Goal: Task Accomplishment & Management: Use online tool/utility

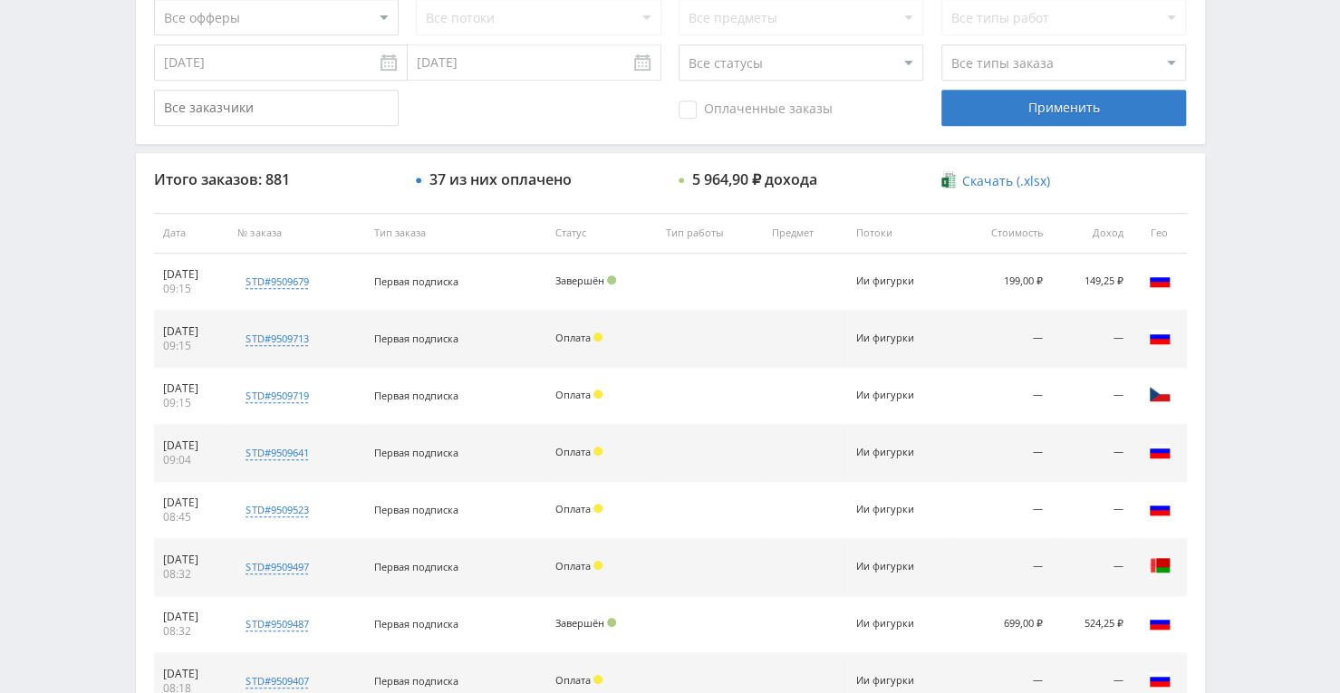
scroll to position [634, 0]
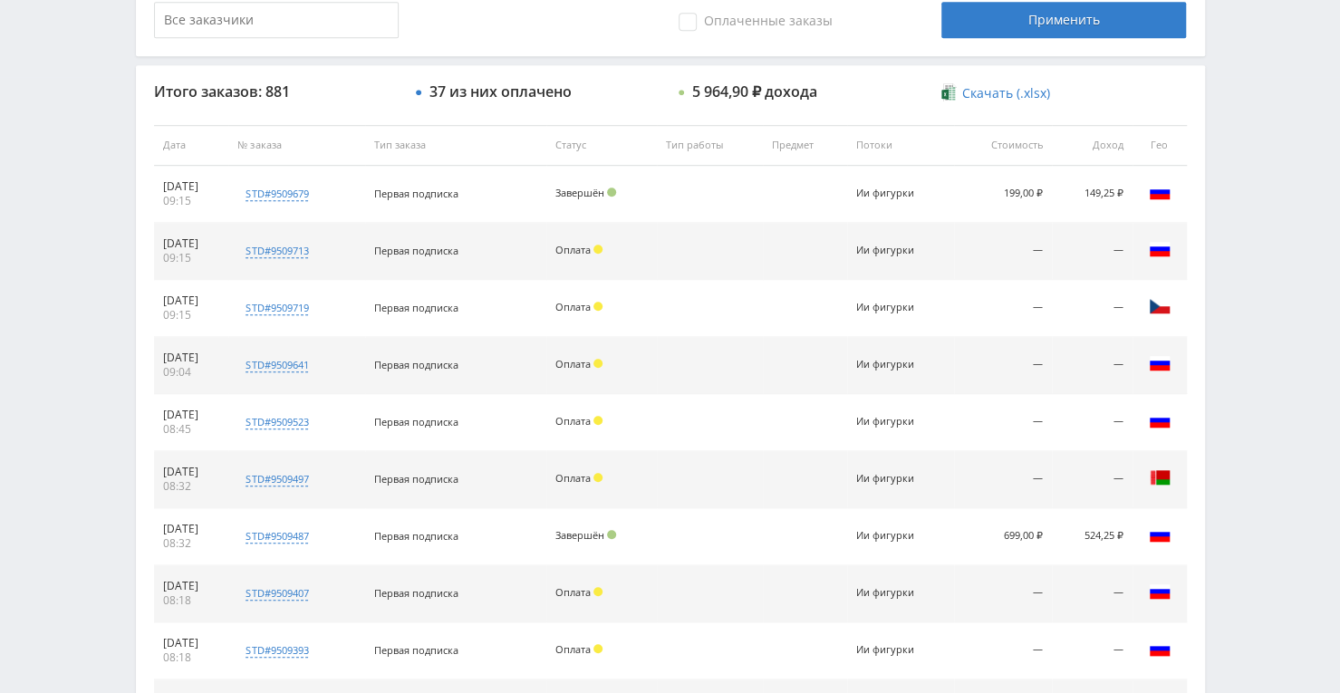
scroll to position [634, 0]
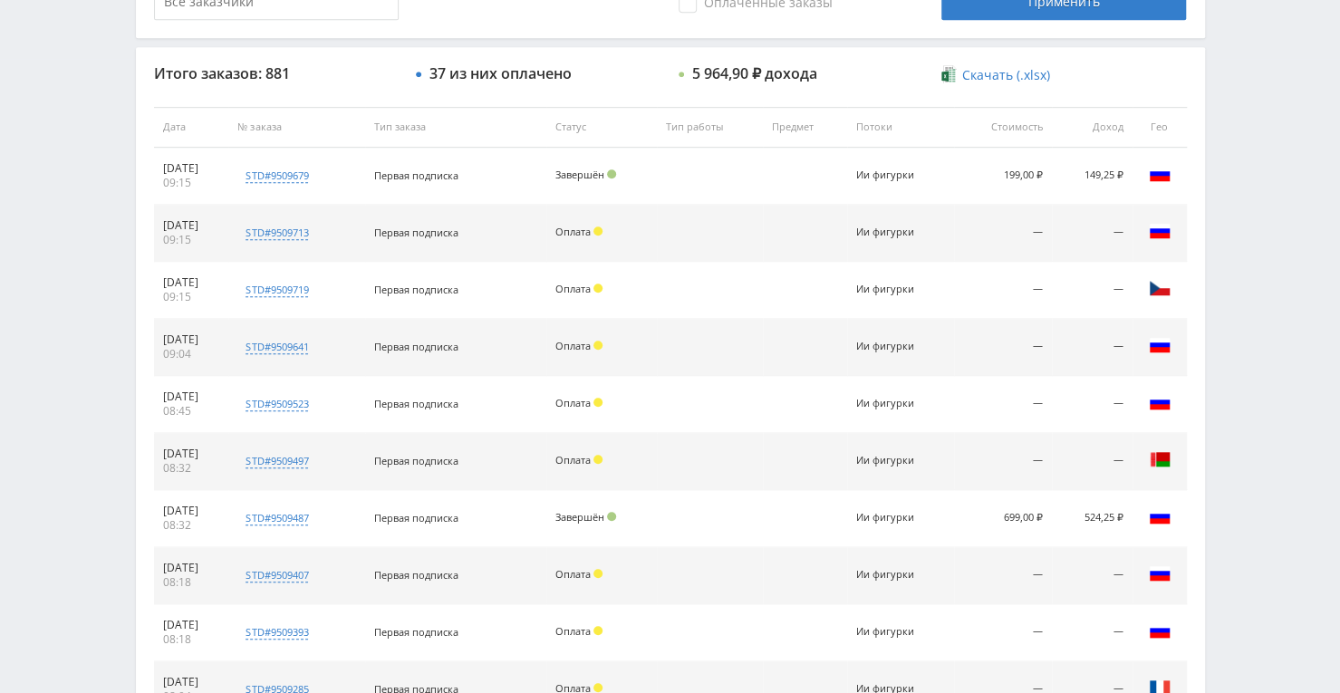
drag, startPoint x: 61, startPoint y: 400, endPoint x: 104, endPoint y: 374, distance: 50.3
click at [61, 400] on div "Telegram-канал Инструменты База знаний Ваш менеджер: [PERSON_NAME] Online @edug…" at bounding box center [670, 126] width 1340 height 1521
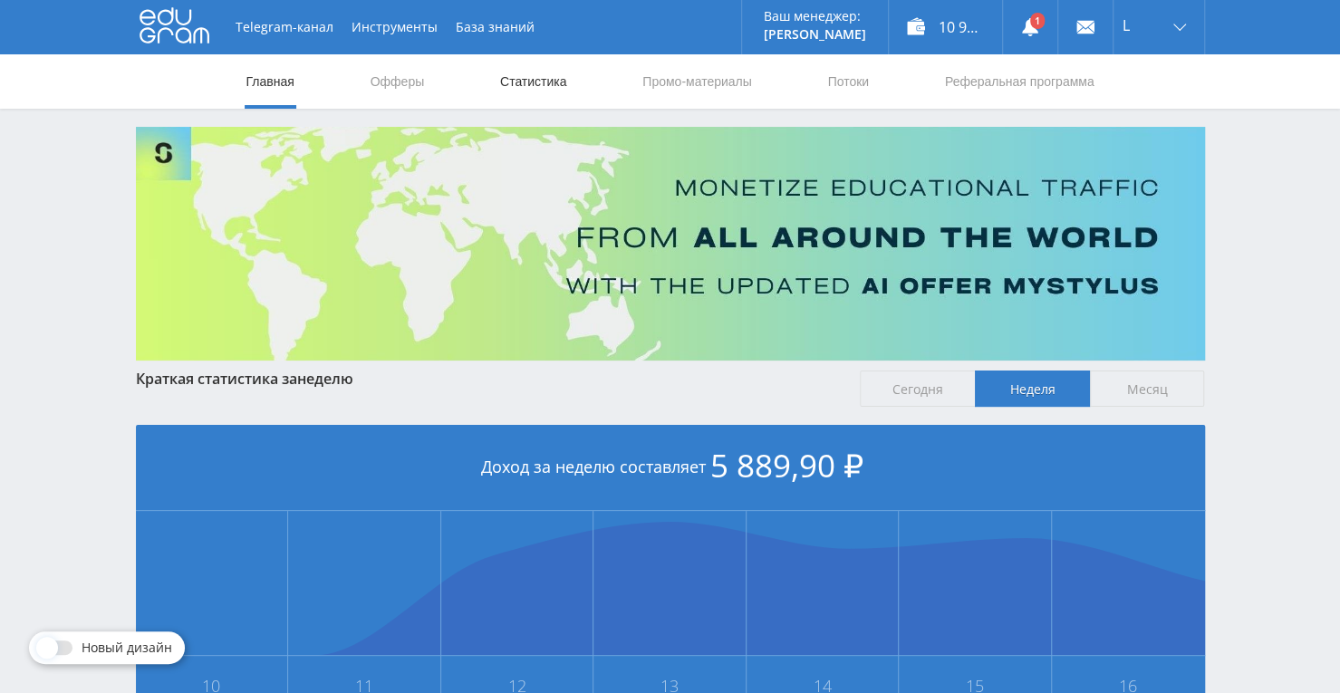
click at [550, 90] on link "Статистика" at bounding box center [533, 81] width 71 height 54
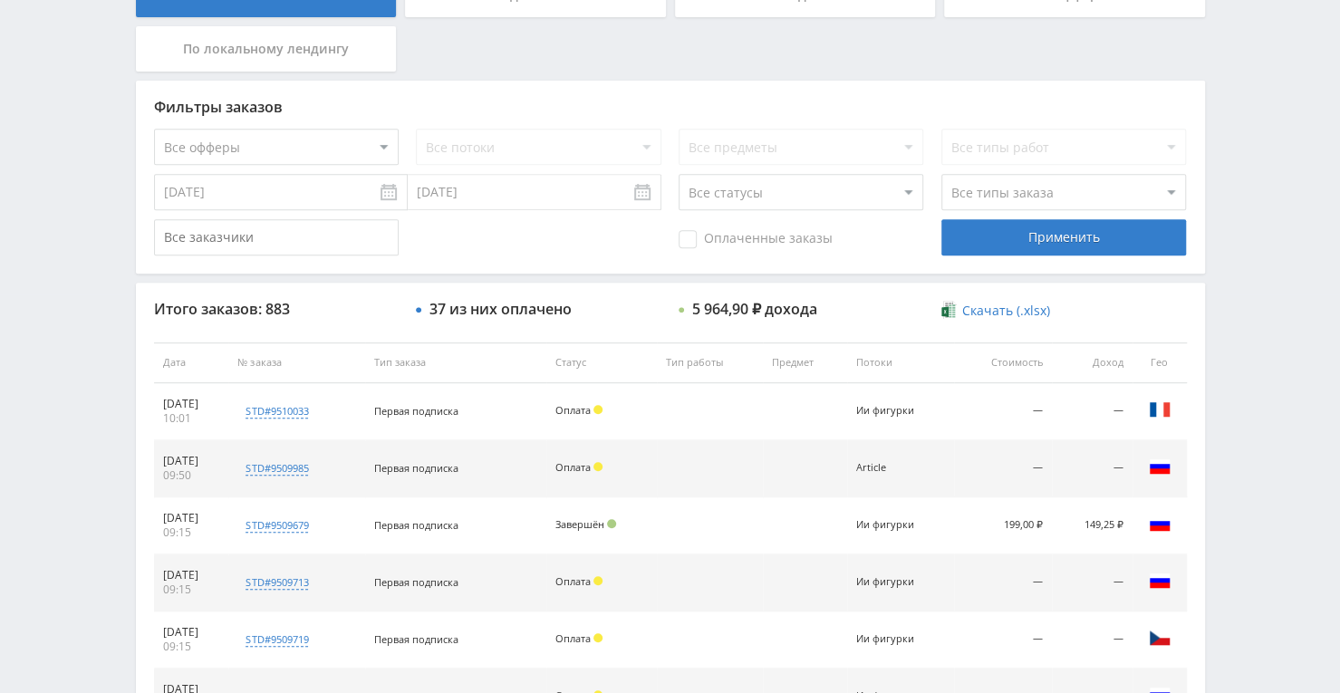
scroll to position [685, 0]
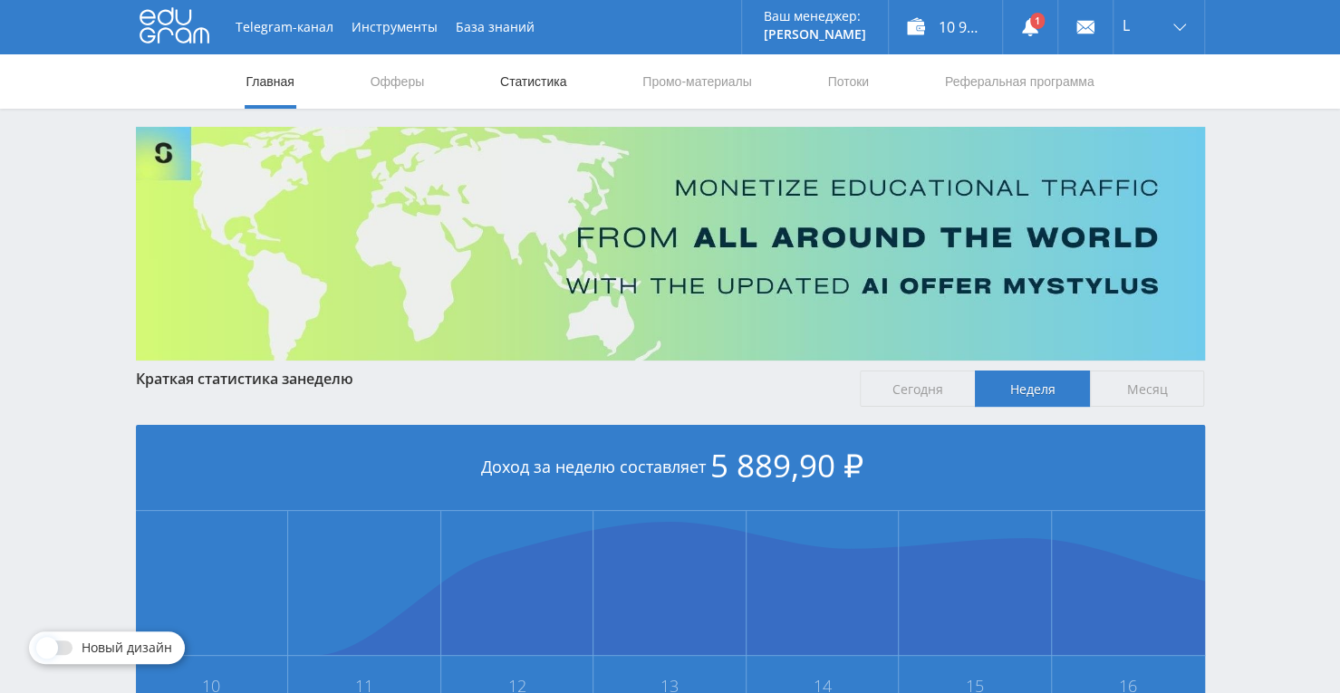
click at [506, 75] on link "Статистика" at bounding box center [533, 81] width 71 height 54
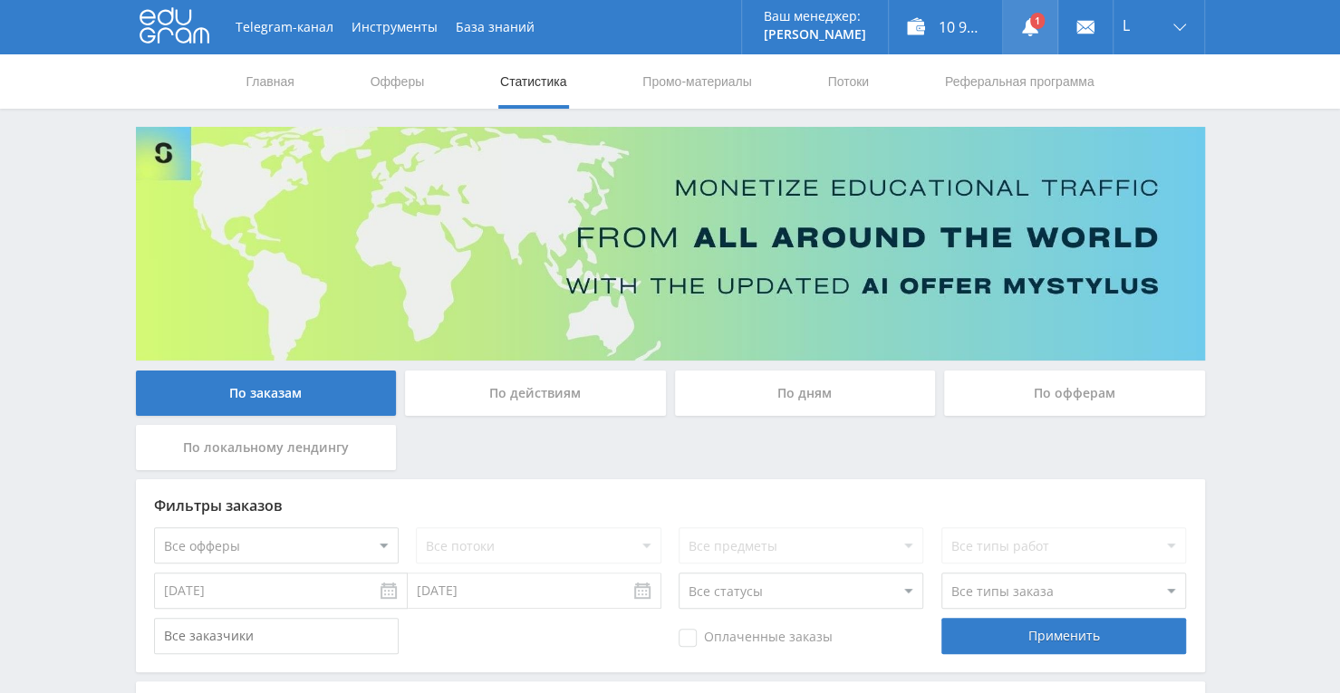
click at [1040, 35] on link at bounding box center [1030, 27] width 54 height 54
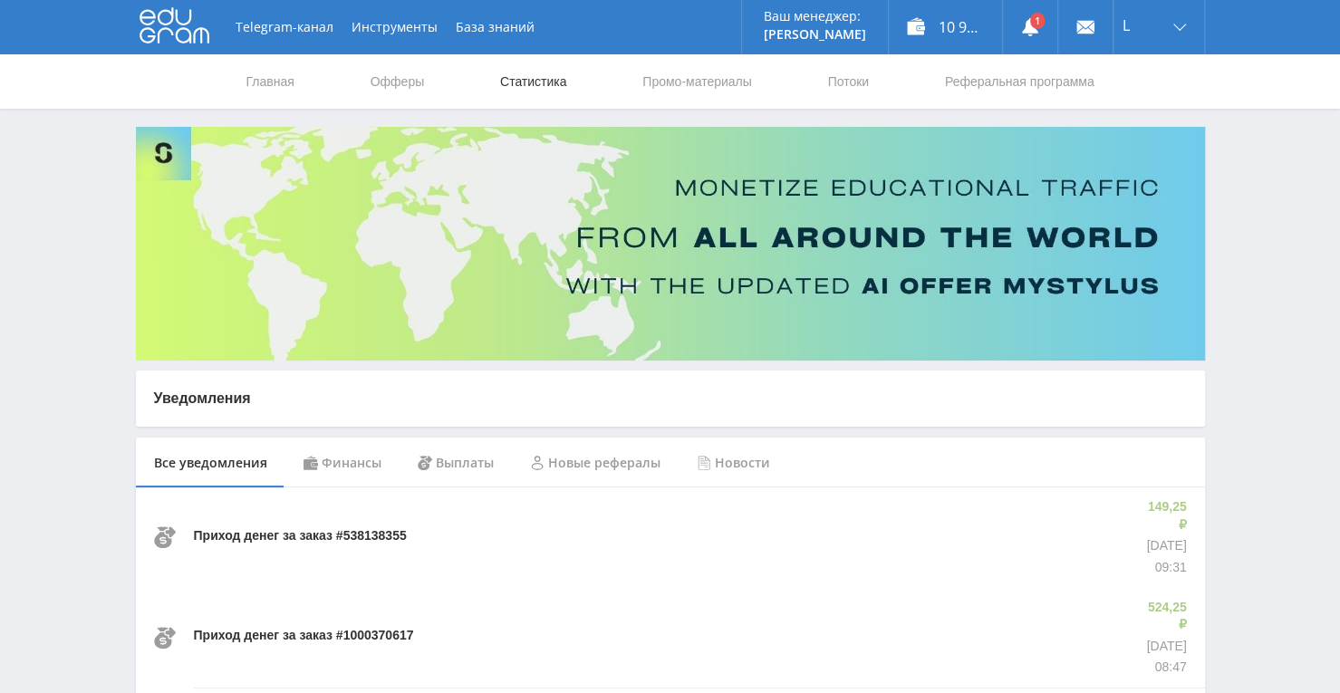
click at [524, 79] on link "Статистика" at bounding box center [533, 81] width 71 height 54
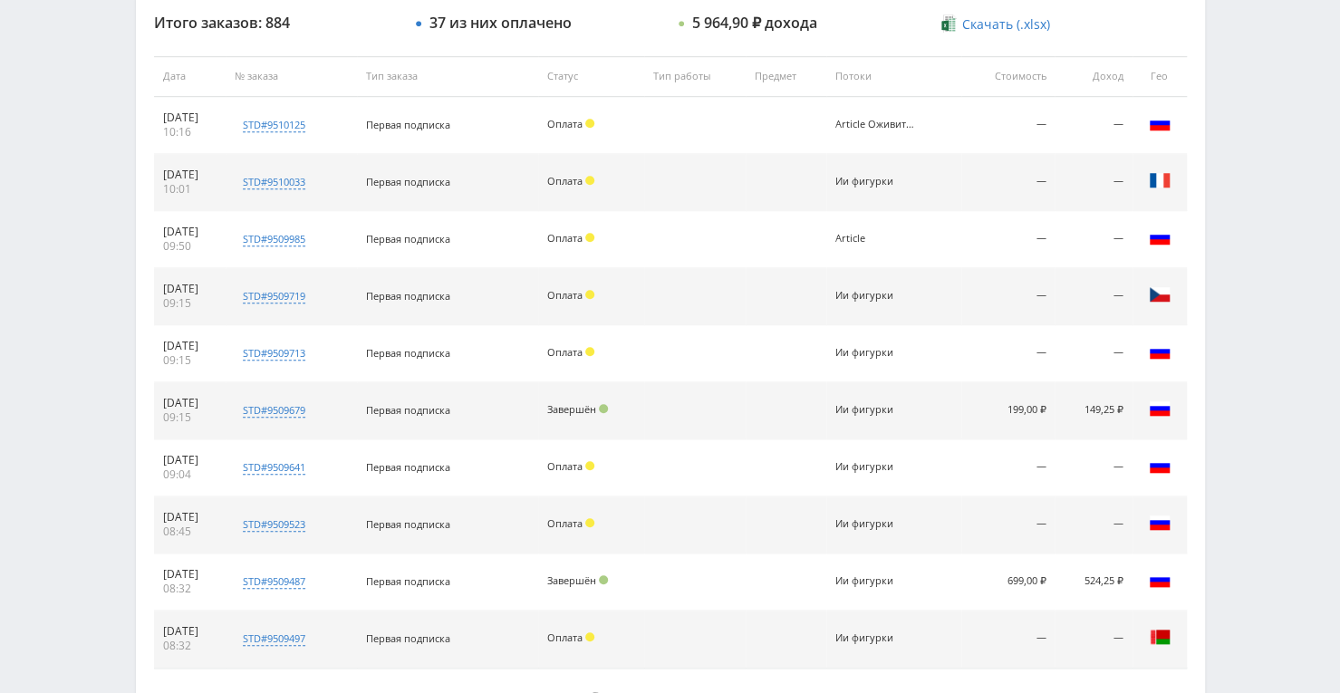
scroll to position [776, 0]
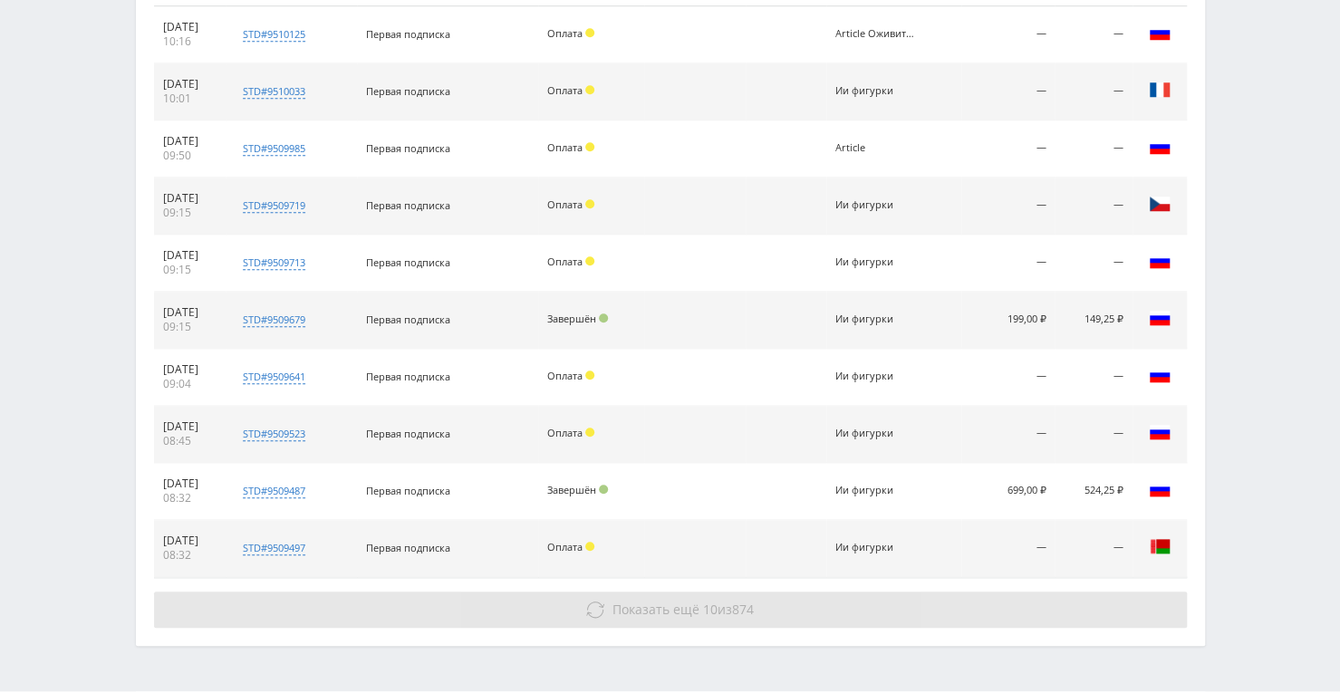
click at [658, 610] on span "Показать ещё" at bounding box center [655, 609] width 87 height 17
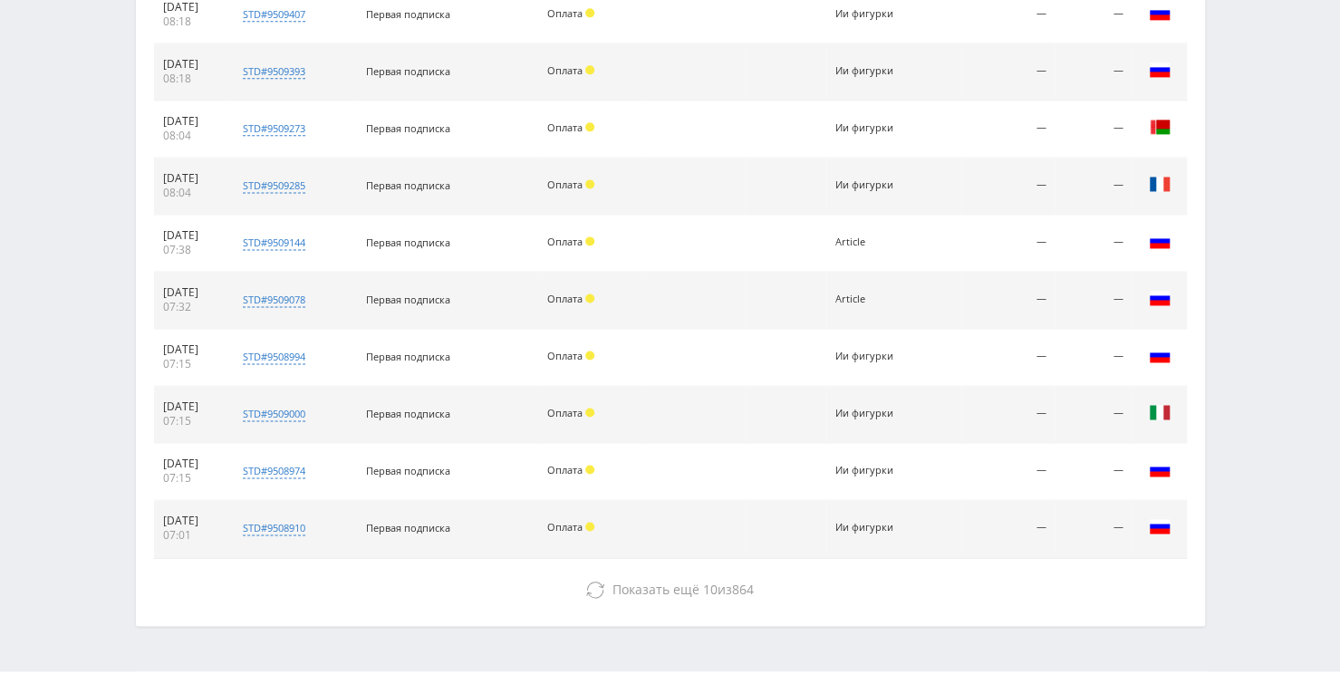
scroll to position [1392, 0]
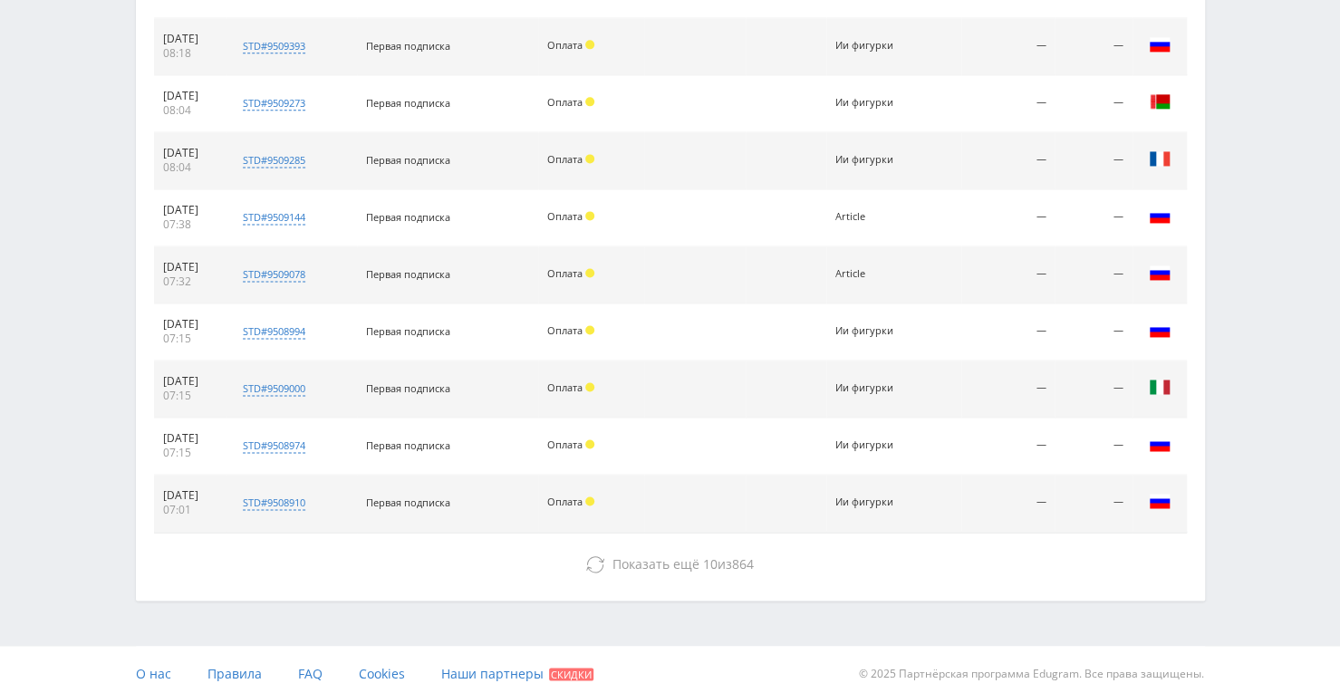
click at [612, 555] on span "Показать ещё" at bounding box center [655, 563] width 87 height 17
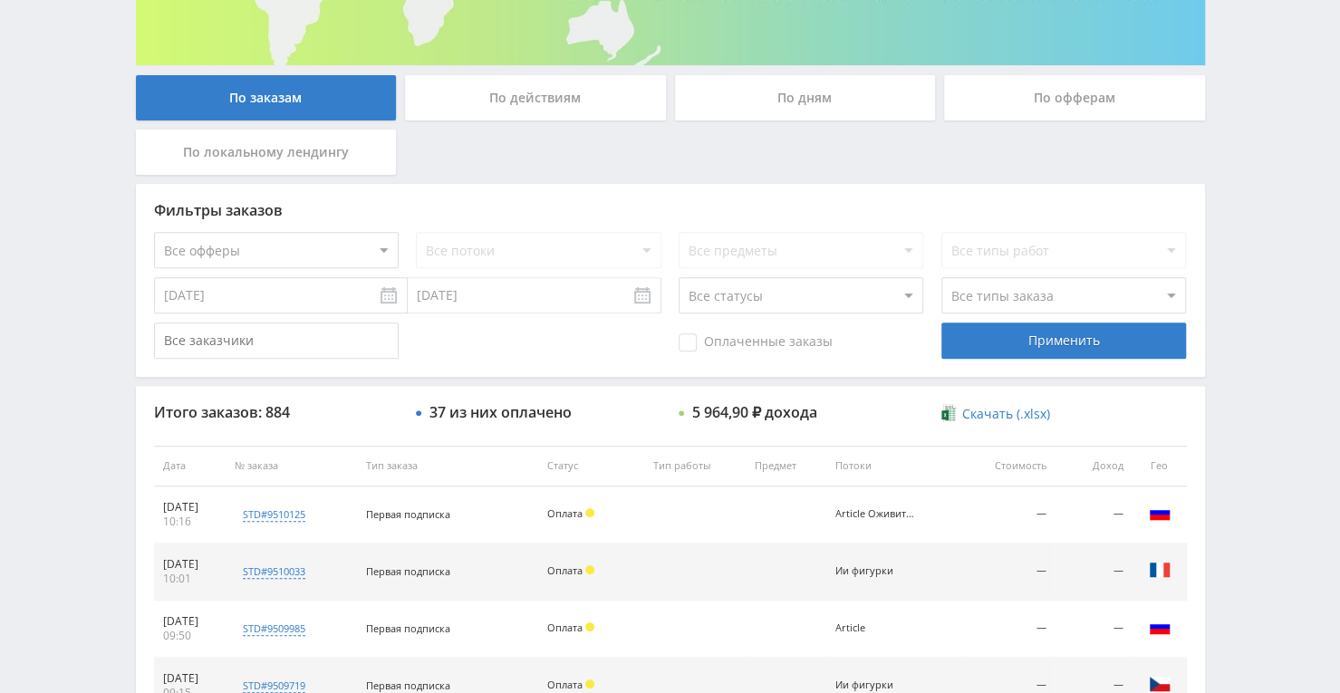
scroll to position [214, 0]
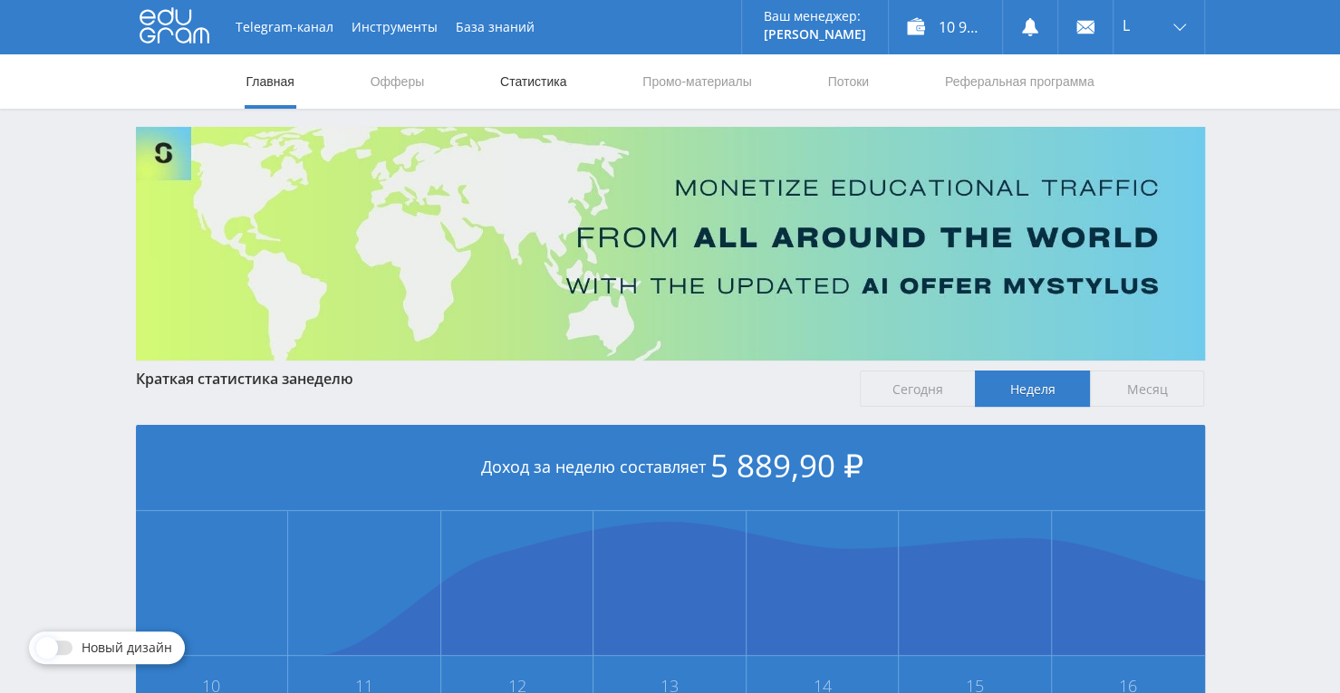
click at [541, 75] on link "Статистика" at bounding box center [533, 81] width 71 height 54
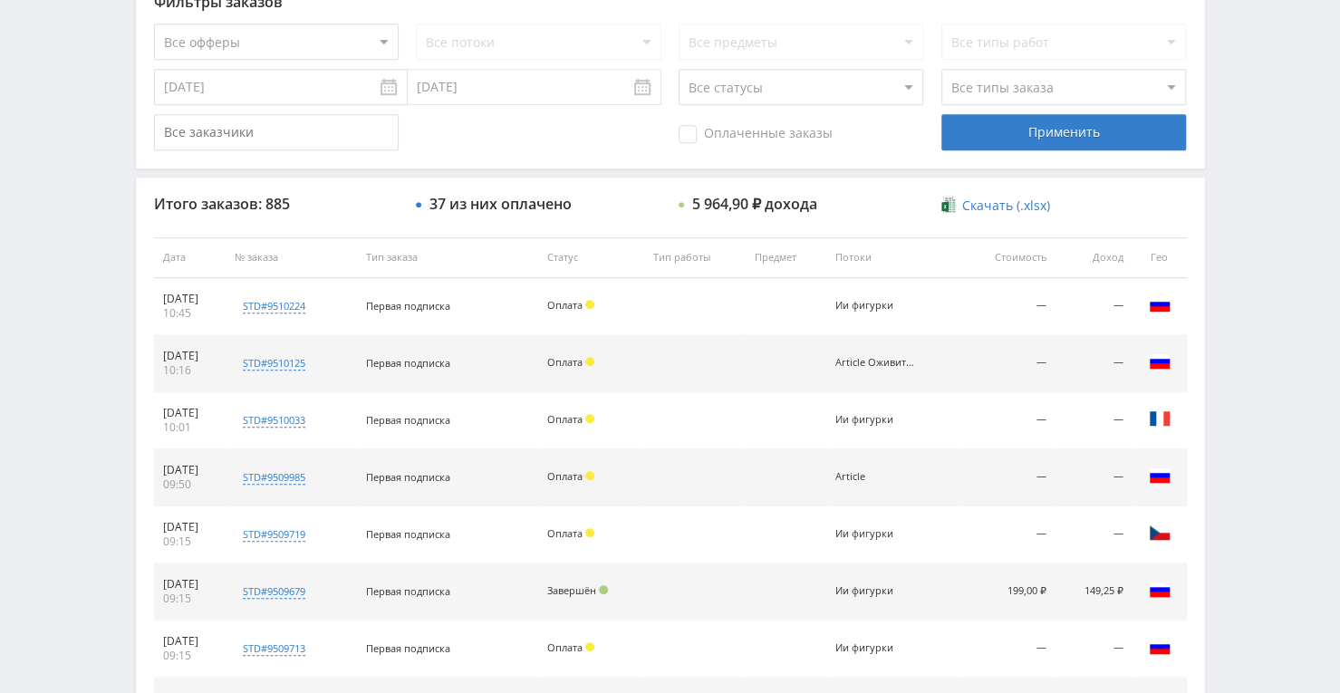
scroll to position [685, 0]
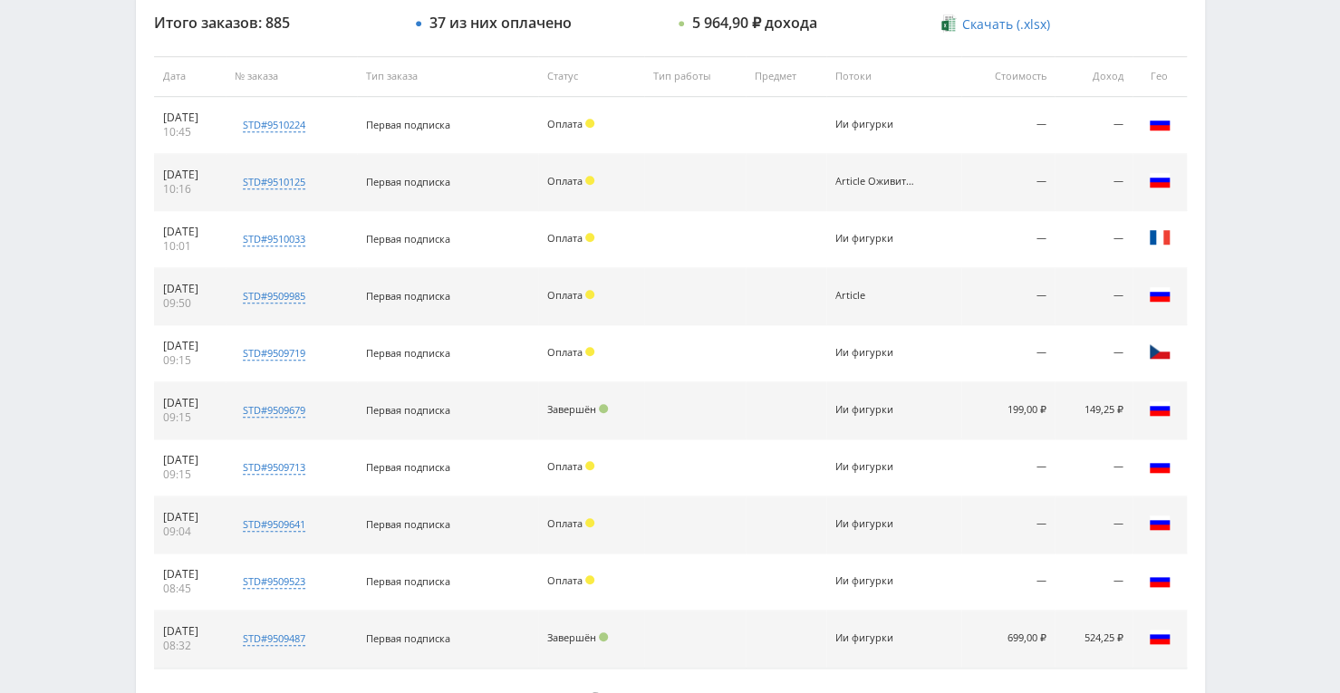
click at [1244, 426] on div "Telegram-канал Инструменты База знаний Ваш менеджер: [PERSON_NAME] Online @edug…" at bounding box center [670, 75] width 1340 height 1521
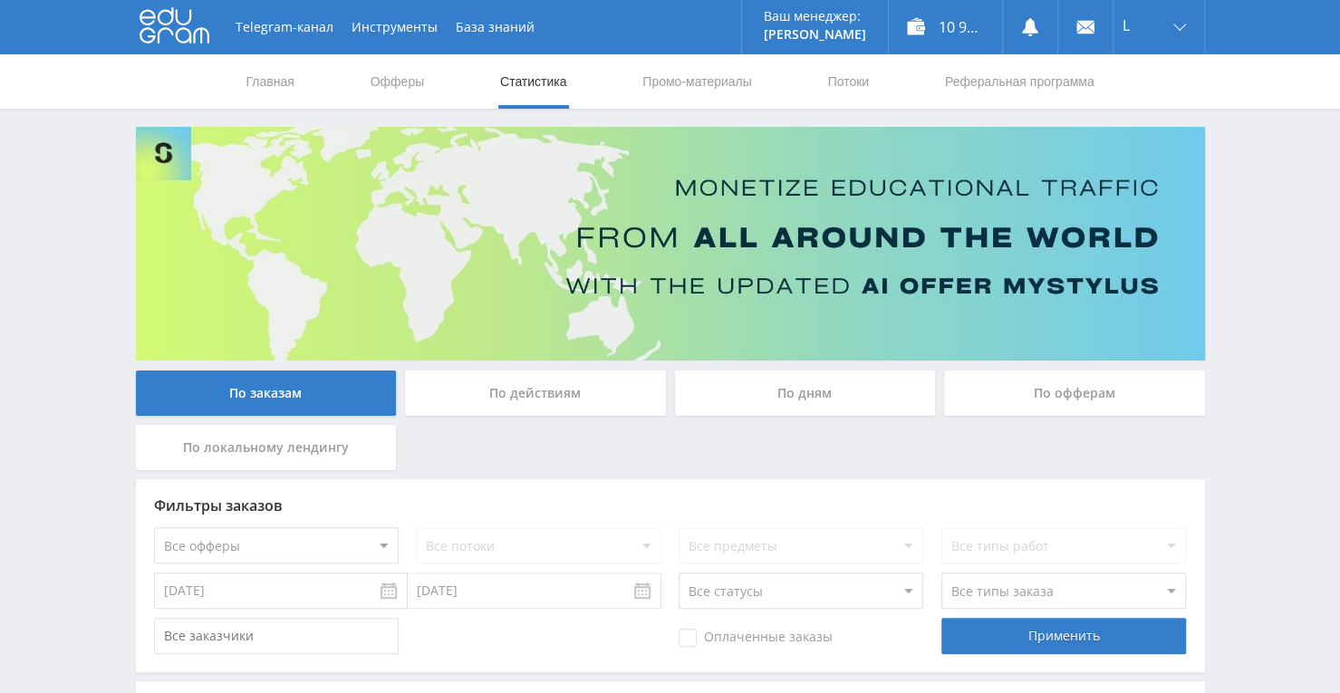
click at [873, 84] on nav "Главная Офферы Статистика Промо-материалы Потоки Реферальная программа" at bounding box center [671, 81] width 852 height 54
click at [854, 84] on link "Потоки" at bounding box center [847, 81] width 45 height 54
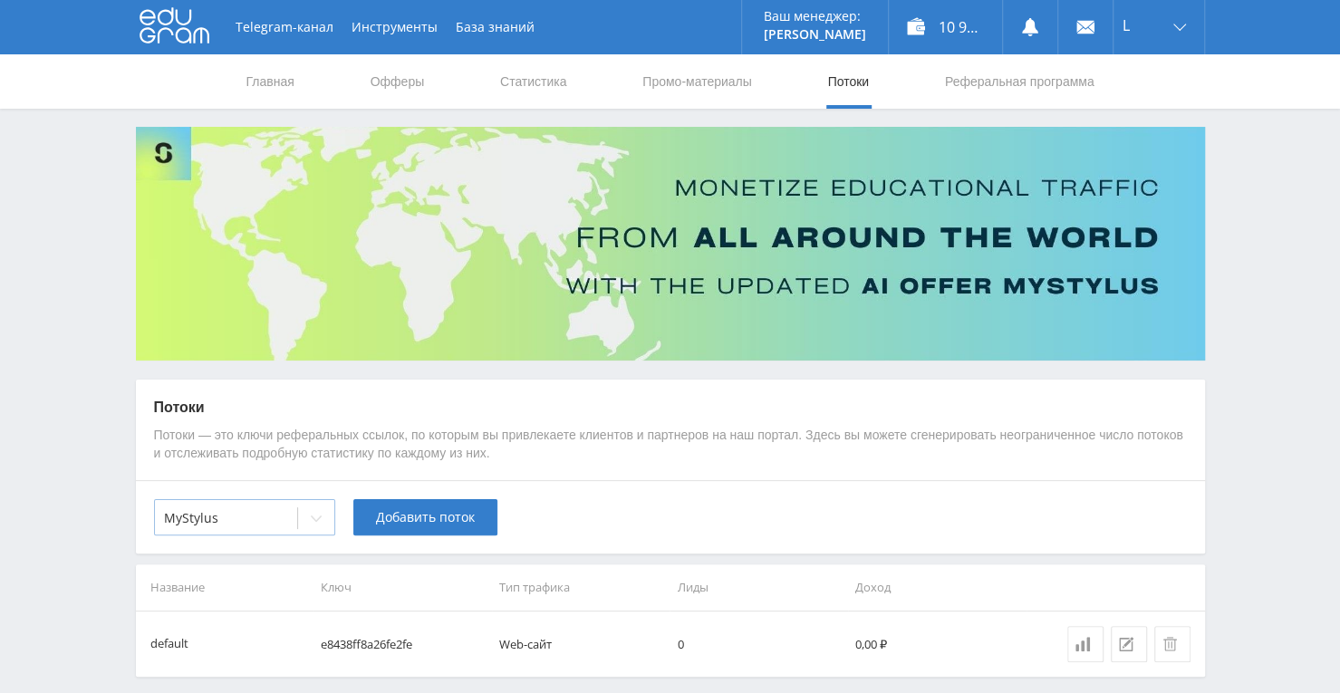
click at [317, 513] on icon at bounding box center [316, 518] width 14 height 14
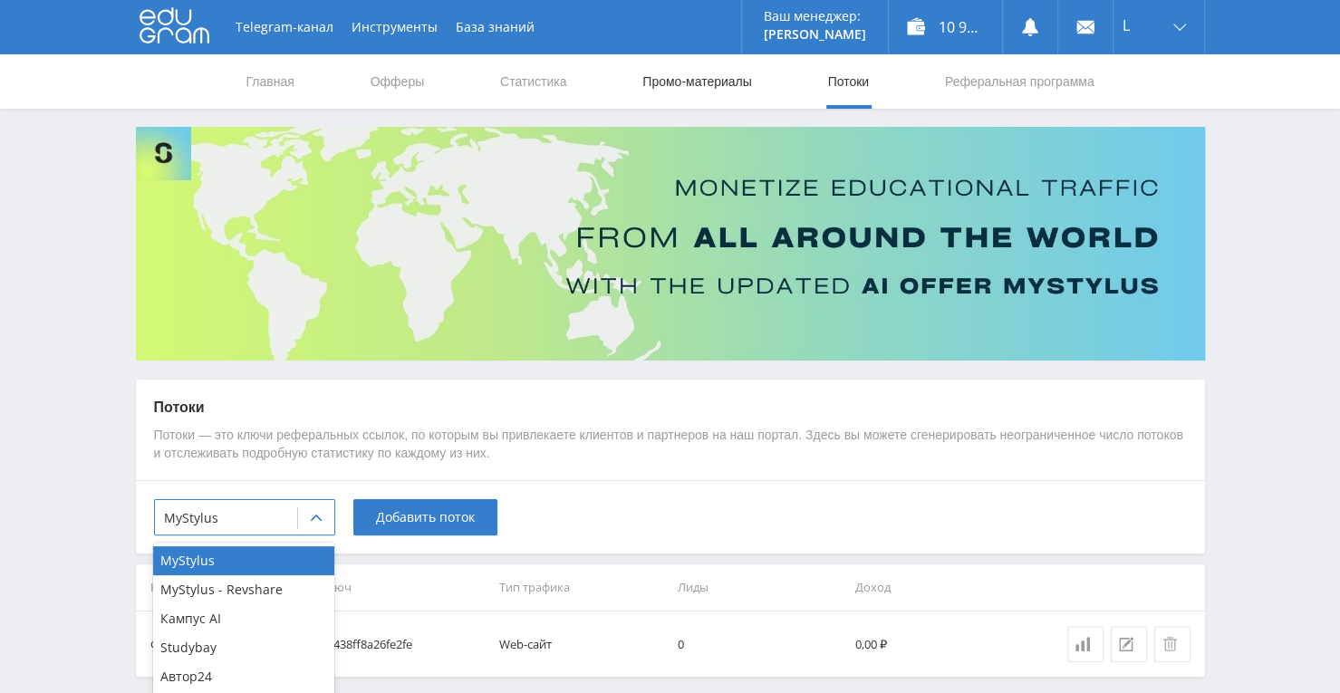
click at [680, 75] on link "Промо-материалы" at bounding box center [697, 81] width 112 height 54
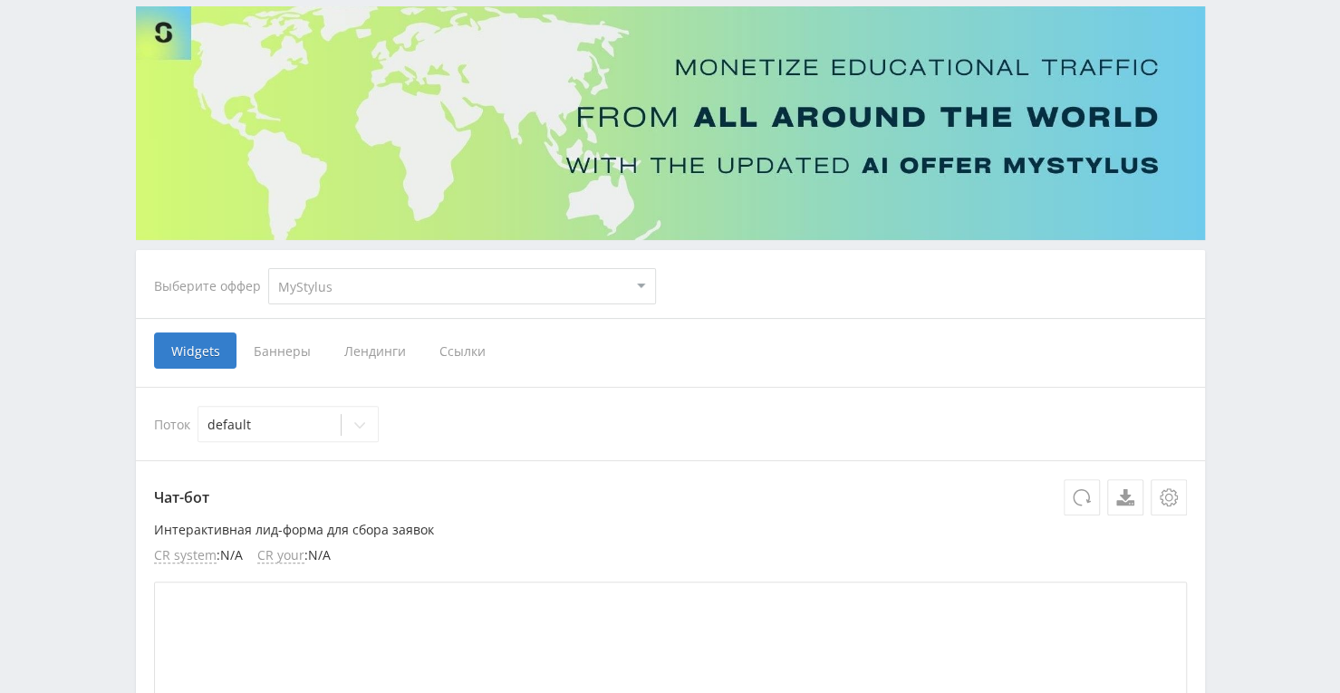
scroll to position [181, 0]
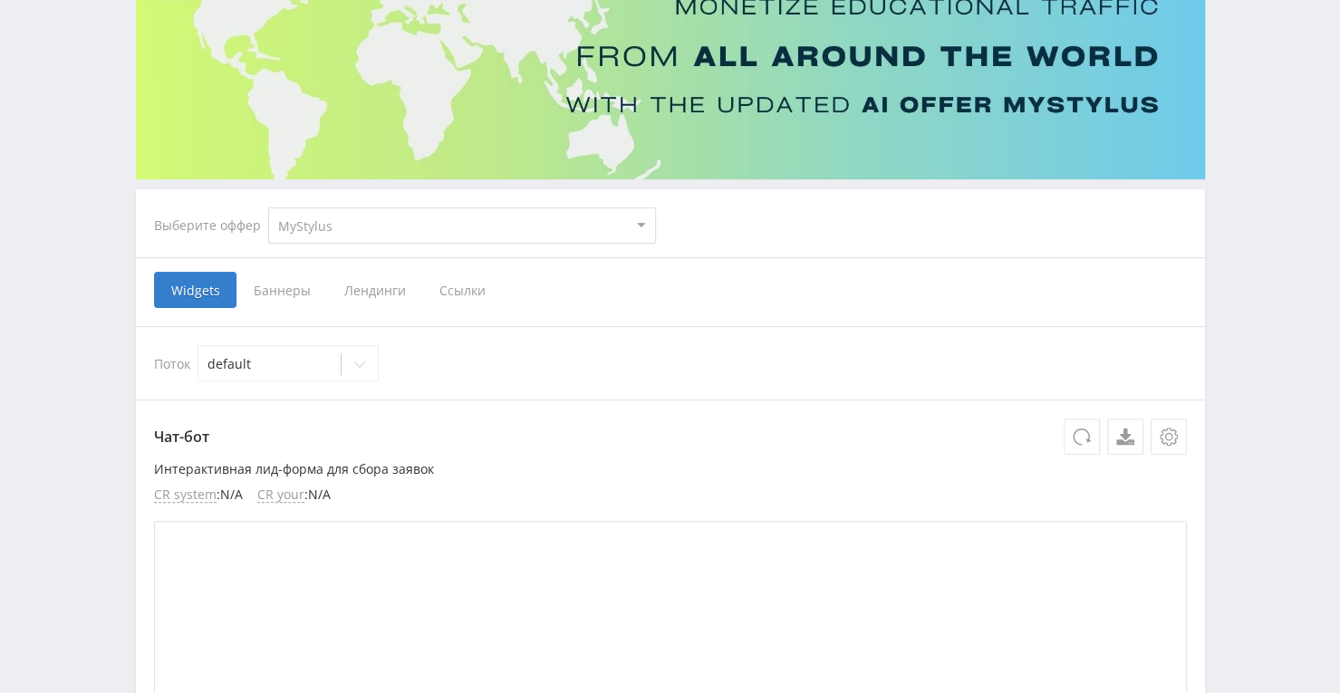
click at [638, 197] on div "Выберите оффер MyStylus MyStylus - Revshare Кампус AI Studybay Автор24 Studybay…" at bounding box center [405, 225] width 531 height 65
click at [637, 216] on select "MyStylus MyStylus - Revshare Кампус AI Studybay Автор24 Studybay Brazil Study A…" at bounding box center [462, 225] width 388 height 36
select select "376"
click at [268, 207] on select "MyStylus MyStylus - Revshare Кампус AI Studybay Автор24 Studybay Brazil Study A…" at bounding box center [462, 225] width 388 height 36
select select "376"
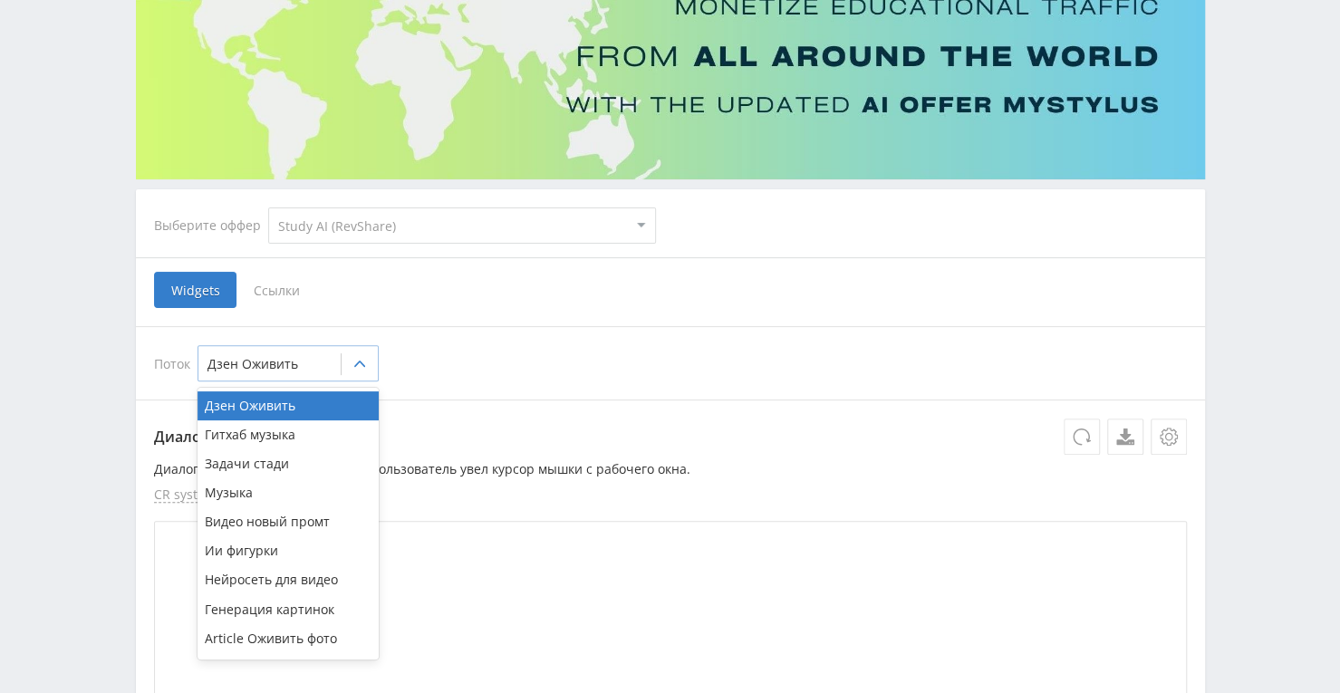
click at [357, 357] on icon at bounding box center [359, 364] width 14 height 14
click at [311, 401] on div "Дзен Оживить" at bounding box center [288, 405] width 181 height 29
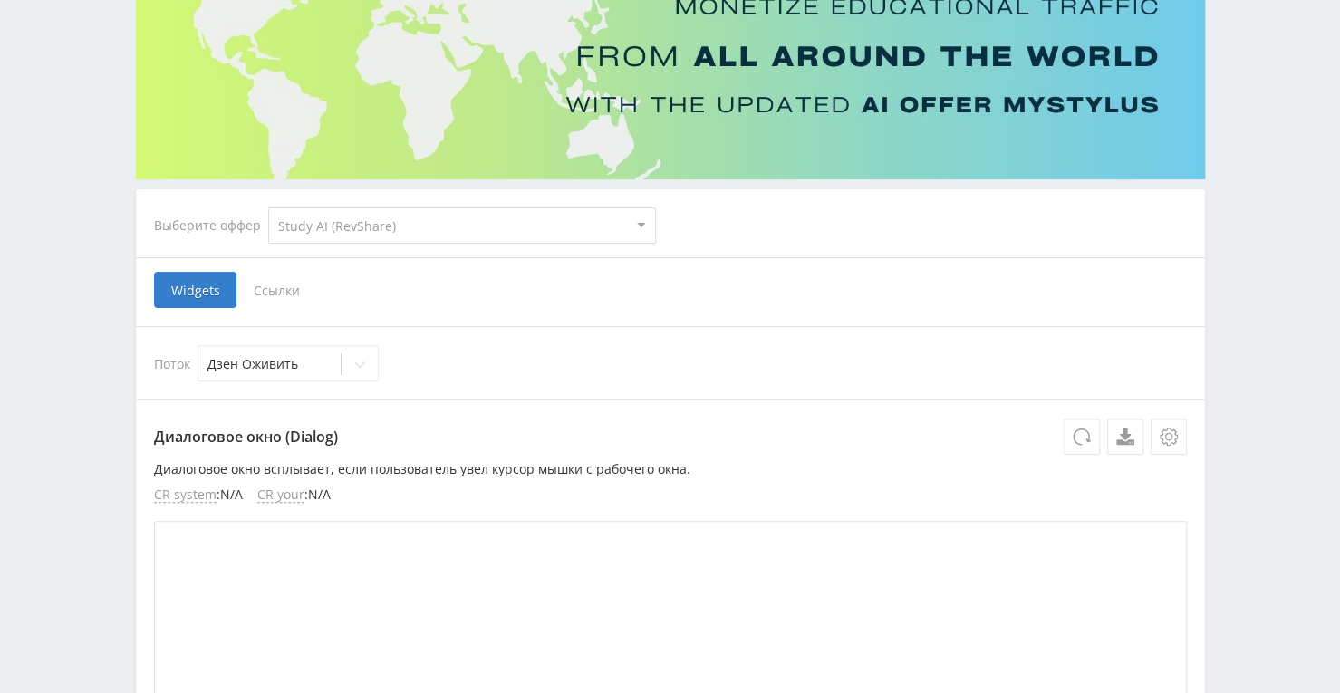
click at [293, 302] on span "Ссылки" at bounding box center [276, 290] width 81 height 36
click at [0, 0] on input "Ссылки" at bounding box center [0, 0] width 0 height 0
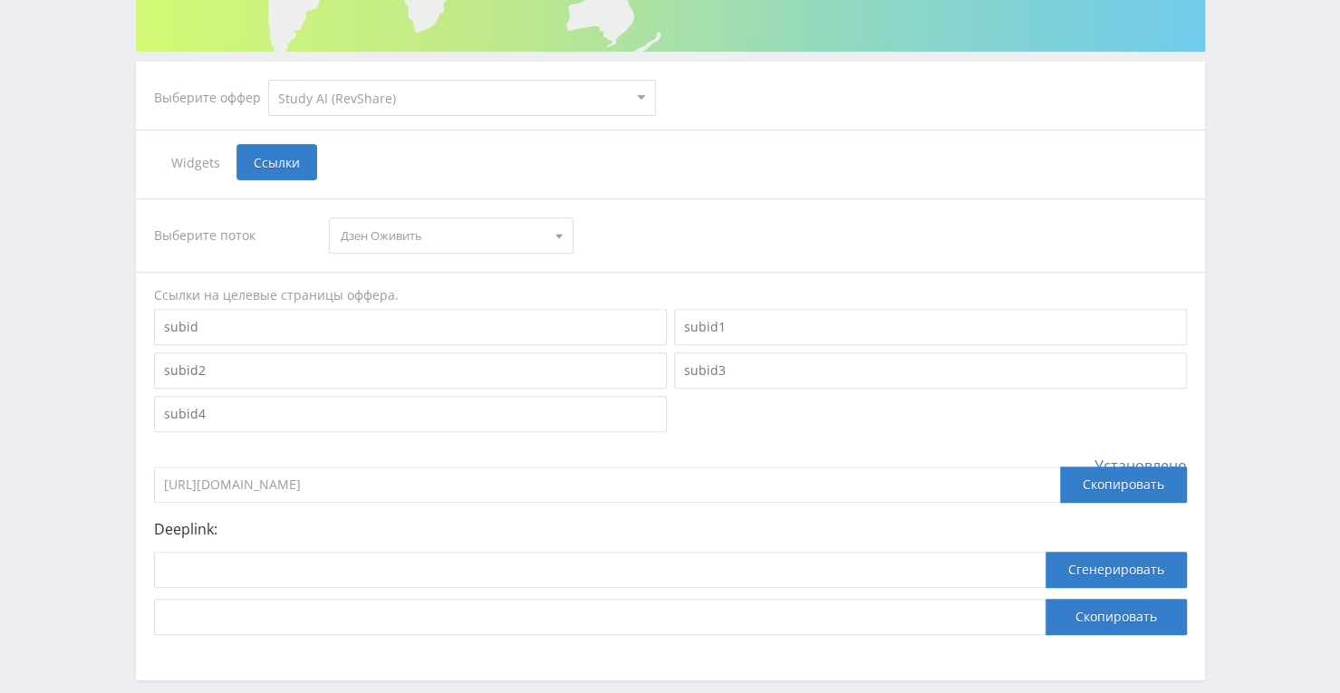
scroll to position [394, 0]
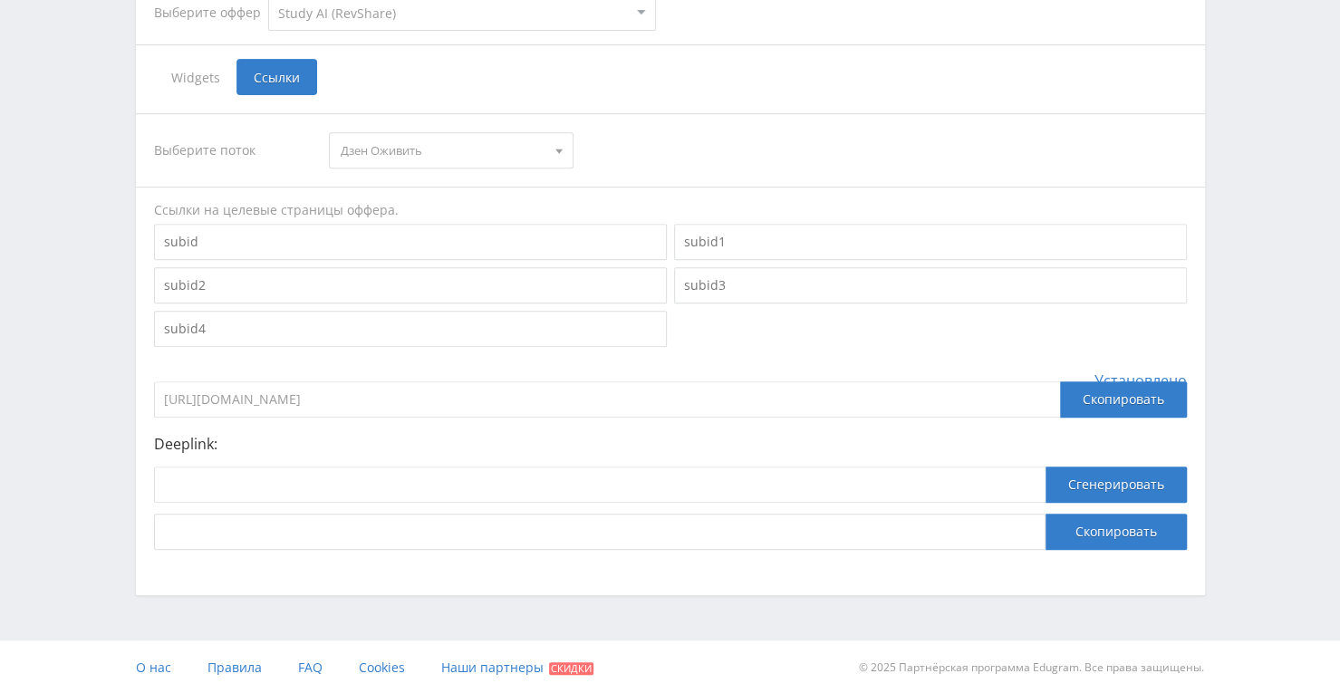
click at [404, 463] on div "Deeplink: Сгенерировать Скопировать" at bounding box center [670, 493] width 1033 height 114
click at [412, 492] on input at bounding box center [600, 485] width 892 height 36
paste input "https://study24.ai/chat/animating_image"
type input "https://study24.ai/chat/animating_image"
click at [1085, 483] on button "Сгенерировать" at bounding box center [1116, 485] width 141 height 36
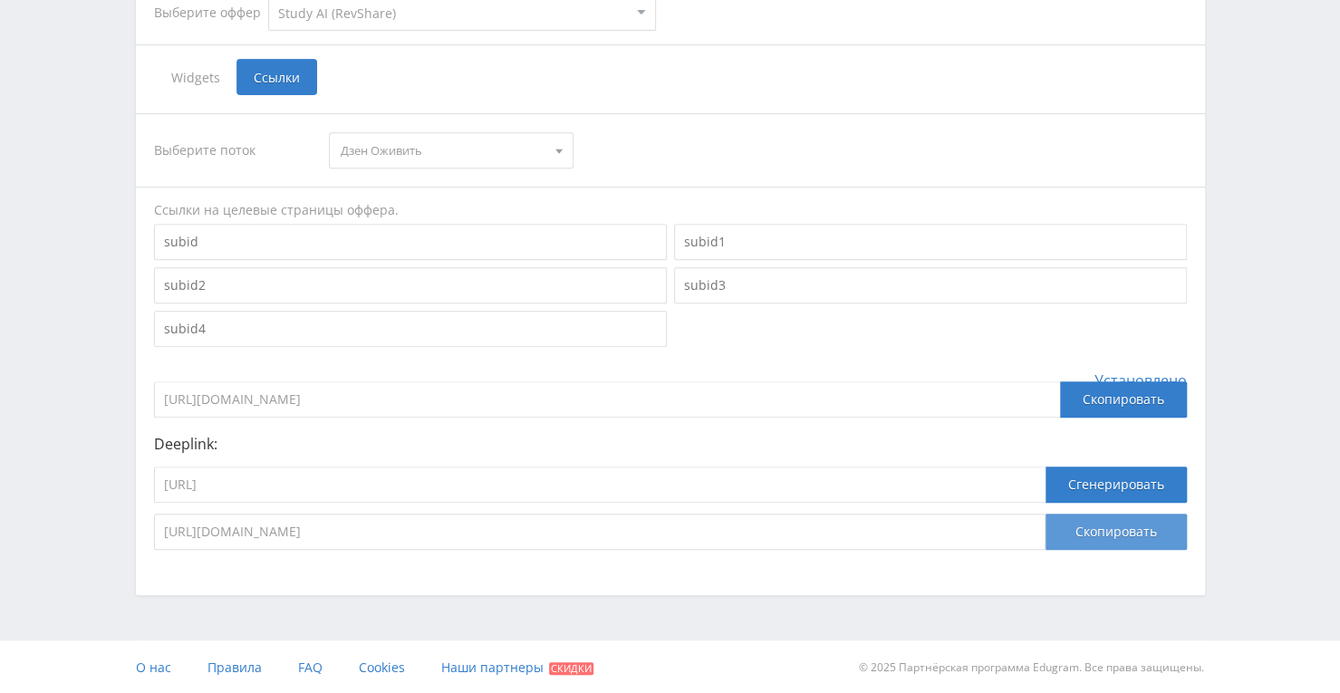
click at [1074, 536] on button "Скопировать" at bounding box center [1116, 532] width 141 height 36
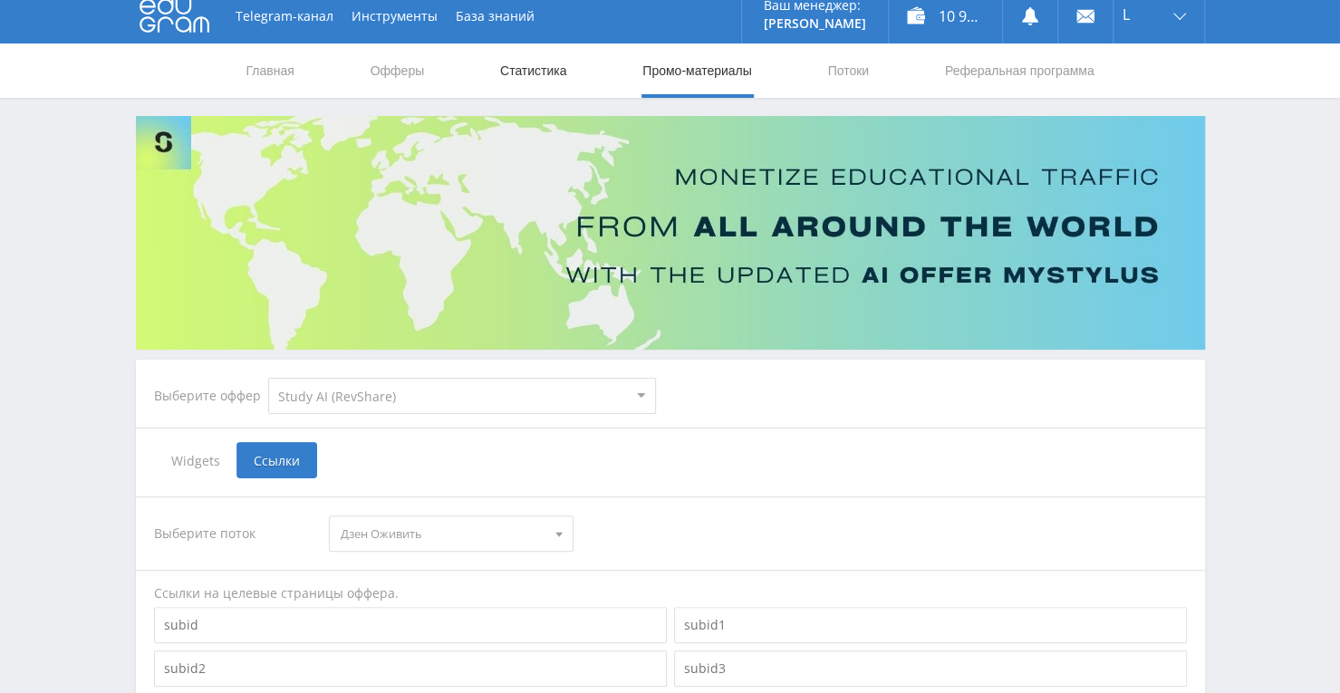
scroll to position [0, 0]
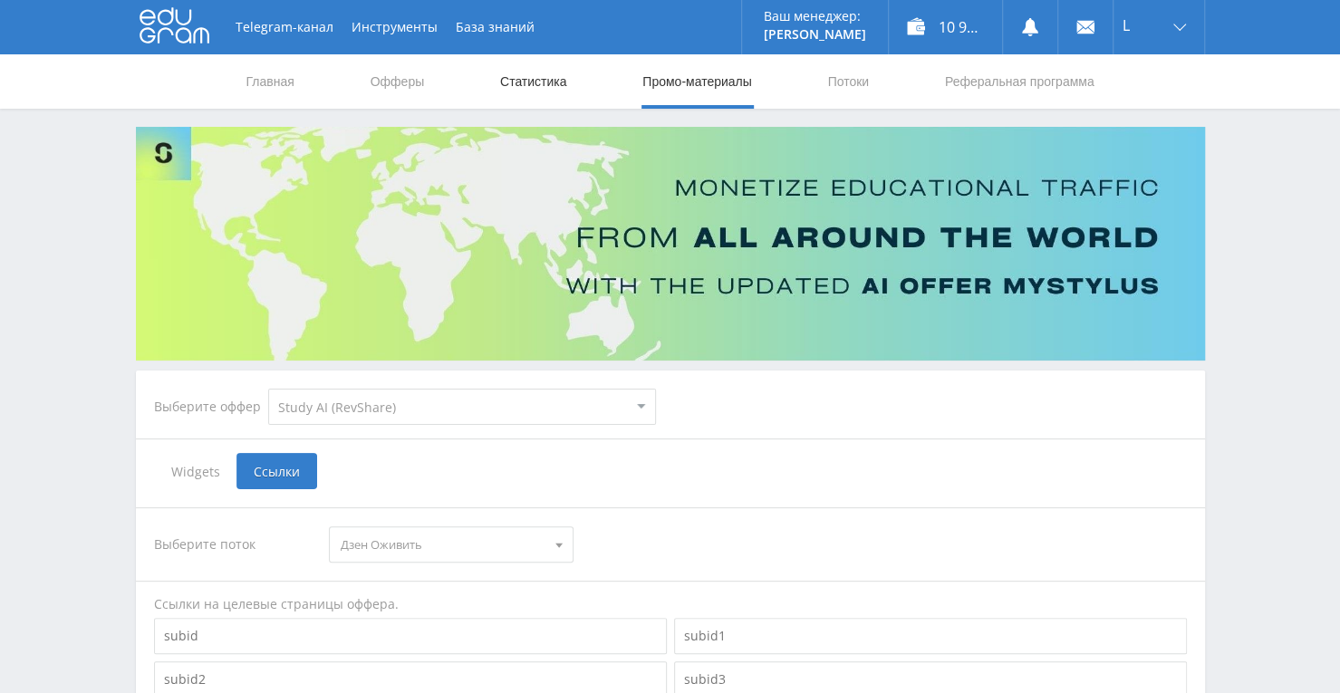
click at [524, 78] on link "Статистика" at bounding box center [533, 81] width 71 height 54
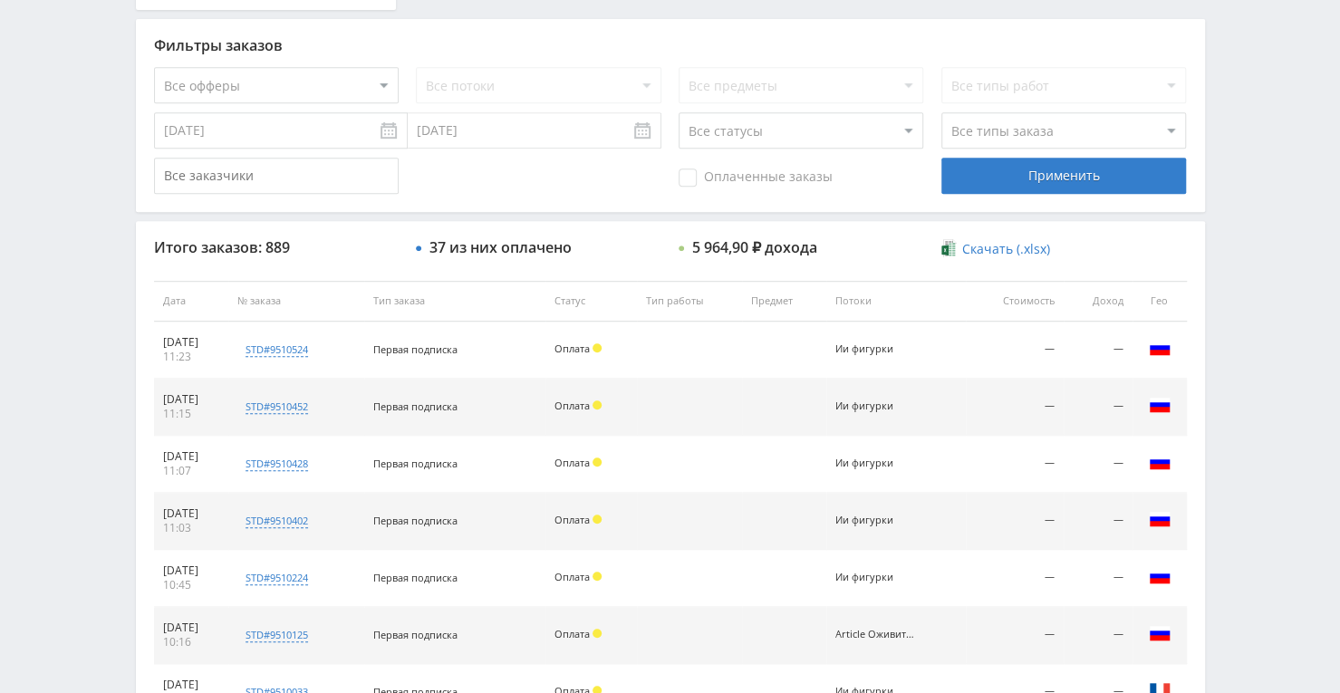
scroll to position [544, 0]
